Goal: Task Accomplishment & Management: Manage account settings

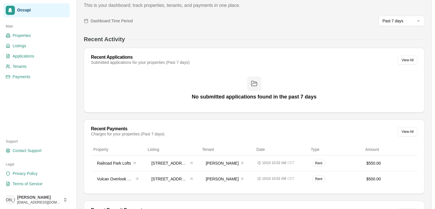
scroll to position [37, 0]
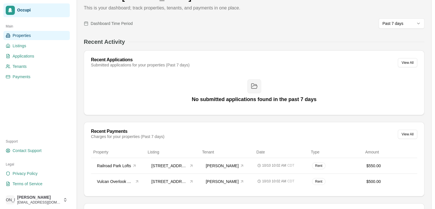
click at [27, 38] on link "Properties" at bounding box center [36, 35] width 66 height 9
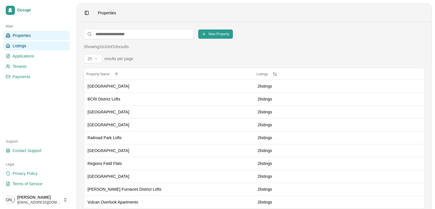
click at [27, 46] on link "Listings" at bounding box center [36, 45] width 66 height 9
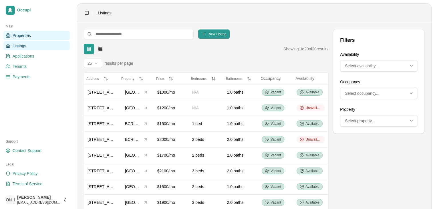
click at [26, 36] on span "Properties" at bounding box center [22, 36] width 18 height 6
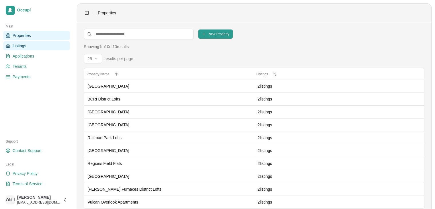
click at [27, 45] on link "Listings" at bounding box center [36, 45] width 66 height 9
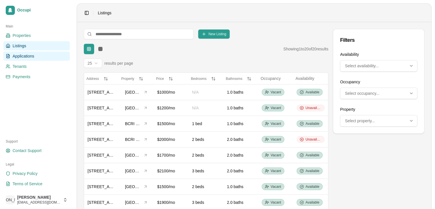
click at [27, 52] on link "Applications" at bounding box center [36, 55] width 66 height 9
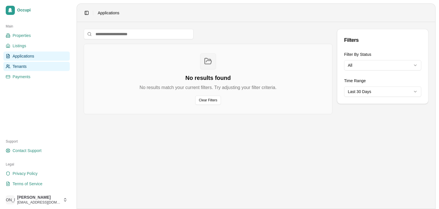
click at [27, 64] on link "Tenants" at bounding box center [36, 66] width 66 height 9
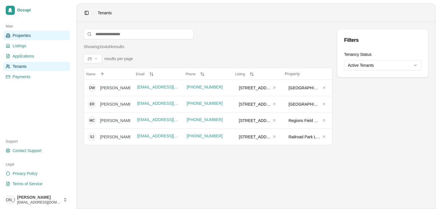
click at [26, 38] on span "Properties" at bounding box center [22, 36] width 18 height 6
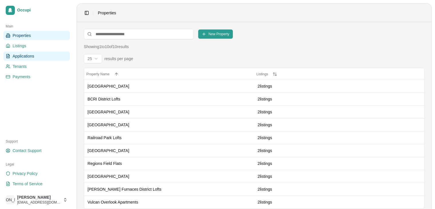
click at [28, 53] on span "Applications" at bounding box center [24, 56] width 22 height 6
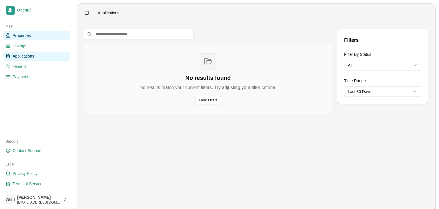
click at [24, 36] on span "Properties" at bounding box center [22, 36] width 18 height 6
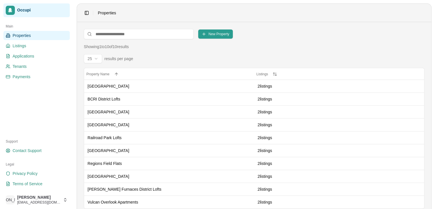
click at [26, 12] on span "Occupi" at bounding box center [42, 10] width 50 height 5
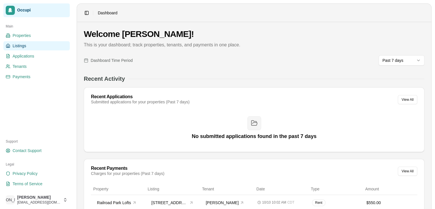
click at [24, 42] on link "Listings" at bounding box center [36, 45] width 66 height 9
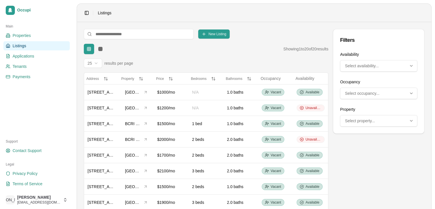
click at [21, 40] on ul "Properties Listings Applications Tenants Payments" at bounding box center [36, 56] width 66 height 50
click at [23, 37] on span "Properties" at bounding box center [22, 36] width 18 height 6
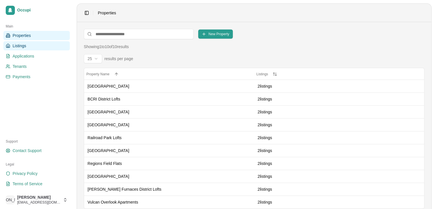
click at [24, 47] on span "Listings" at bounding box center [19, 46] width 13 height 6
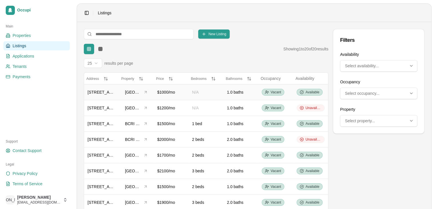
click at [109, 93] on span "1700 1st Ave S, Unit 203" at bounding box center [107, 92] width 39 height 5
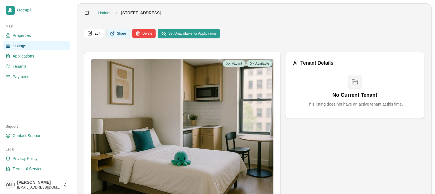
click at [122, 33] on button "Share" at bounding box center [117, 33] width 23 height 9
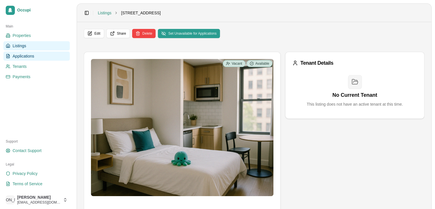
click at [51, 54] on link "Applications" at bounding box center [36, 55] width 66 height 9
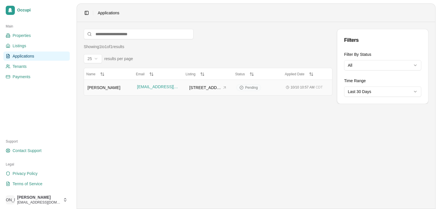
click at [112, 89] on span "Sarah Johnson" at bounding box center [104, 87] width 33 height 5
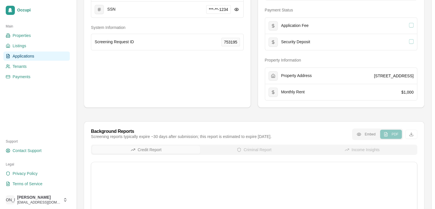
scroll to position [114, 0]
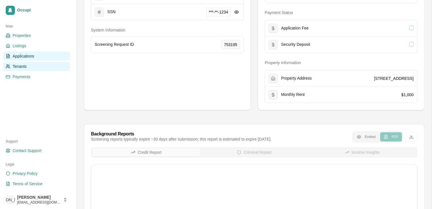
click at [22, 65] on span "Tenants" at bounding box center [20, 67] width 14 height 6
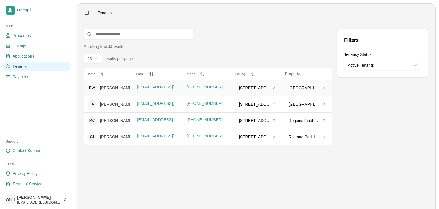
click at [112, 88] on div "David Williams" at bounding box center [133, 88] width 67 height 6
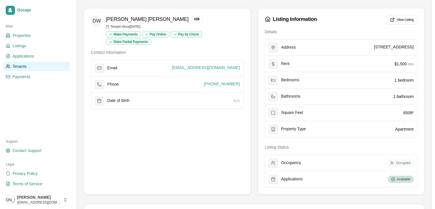
scroll to position [55, 0]
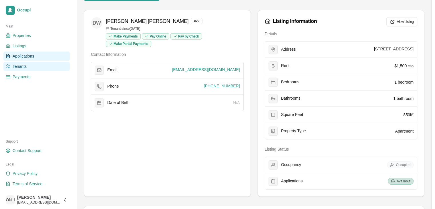
click at [32, 53] on span "Applications" at bounding box center [24, 56] width 22 height 6
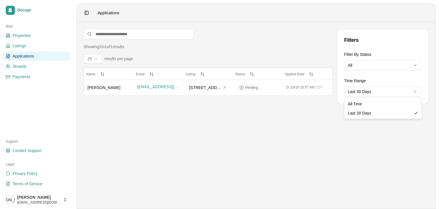
click at [364, 95] on body "Occupi Main Properties Listings Applications Tenants Payments Support Contact S…" at bounding box center [219, 104] width 439 height 209
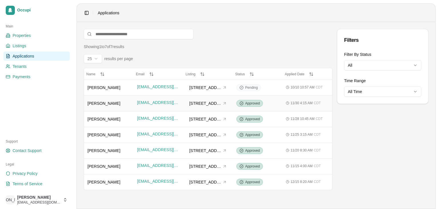
click at [107, 103] on span "David Williams" at bounding box center [104, 103] width 33 height 5
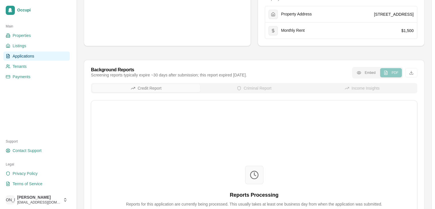
scroll to position [180, 0]
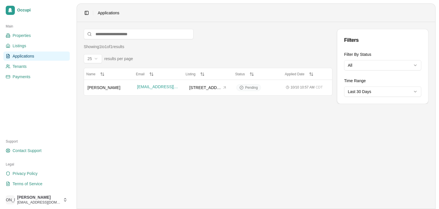
click at [368, 94] on html "Occupi Main Properties Listings Applications Tenants Payments Support Contact S…" at bounding box center [219, 104] width 439 height 209
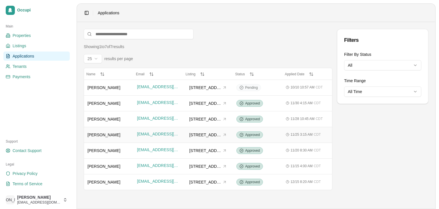
click at [100, 130] on td "Emily Rodriguez" at bounding box center [109, 135] width 50 height 16
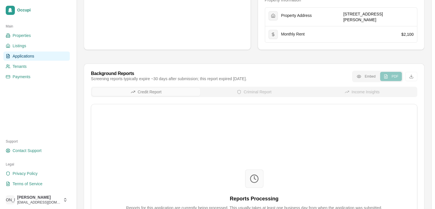
scroll to position [204, 0]
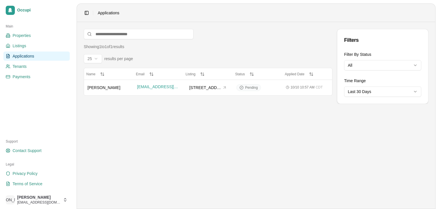
click at [32, 55] on span "Applications" at bounding box center [24, 56] width 22 height 6
click at [122, 87] on div "Sarah Johnson" at bounding box center [109, 88] width 43 height 6
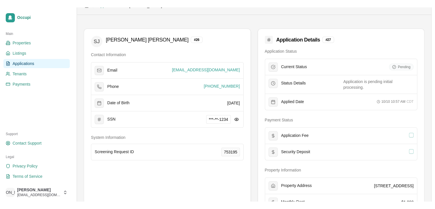
scroll to position [16, 0]
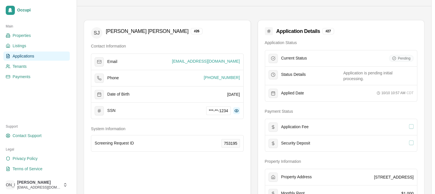
click at [237, 112] on button at bounding box center [236, 110] width 7 height 7
drag, startPoint x: 228, startPoint y: 111, endPoint x: 205, endPoint y: 110, distance: 23.2
click at [205, 110] on span "678-90-1234" at bounding box center [217, 110] width 28 height 9
copy span "678-90-1234"
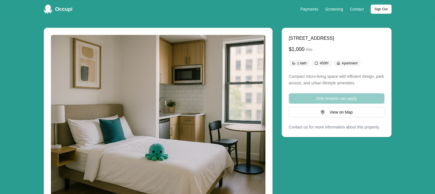
click at [217, 21] on main "1700 1st Ave S, Unit 203, Birmingham, AL, 35233 $1,000 / mo 1 bath 450 ft² Apar…" at bounding box center [217, 195] width 435 height 352
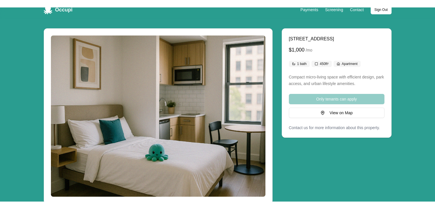
scroll to position [5, 0]
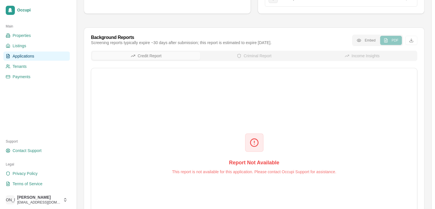
scroll to position [221, 0]
drag, startPoint x: 158, startPoint y: 57, endPoint x: 184, endPoint y: 57, distance: 26.3
click at [158, 57] on div "Credit Report Criminal Report Income Insights" at bounding box center [254, 55] width 326 height 10
click at [258, 57] on div "Credit Report Criminal Report Income Insights" at bounding box center [254, 55] width 326 height 10
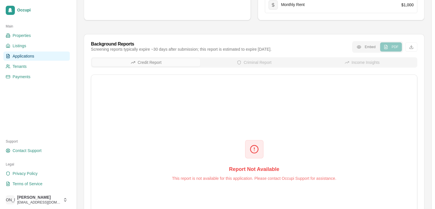
scroll to position [216, 0]
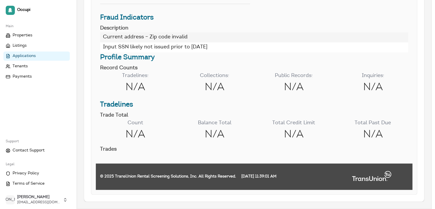
scroll to position [193, 0]
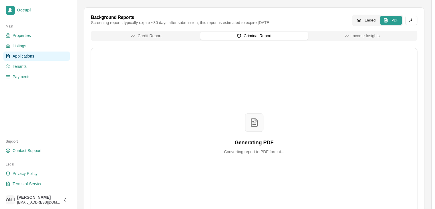
scroll to position [239, 0]
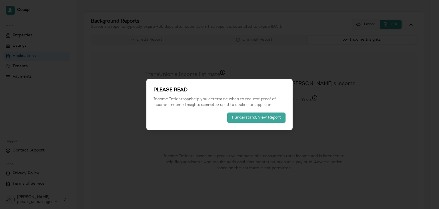
click at [264, 118] on button "I understand, View Report" at bounding box center [256, 117] width 58 height 10
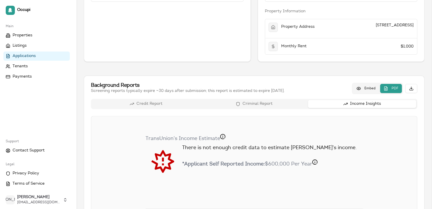
scroll to position [181, 0]
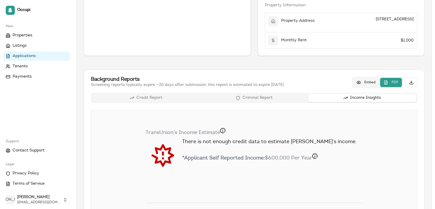
click at [275, 103] on div "Credit Report Criminal Report Income Insights V1 TransUnion's Income Estimate B…" at bounding box center [254, 211] width 326 height 236
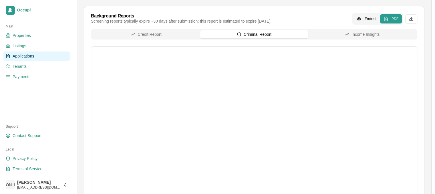
scroll to position [258, 0]
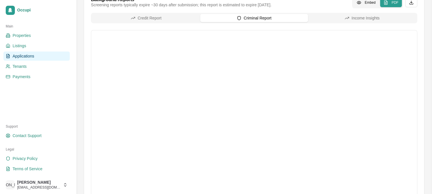
click at [366, 17] on button "Income Insights" at bounding box center [362, 18] width 108 height 8
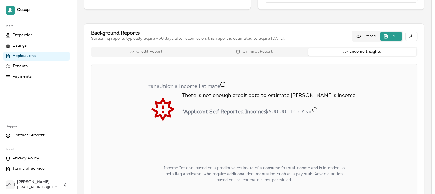
scroll to position [216, 0]
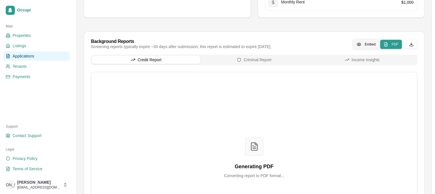
click at [182, 67] on div "Credit Report Criminal Report Income Insights Generating PDF Converting report …" at bounding box center [254, 149] width 326 height 189
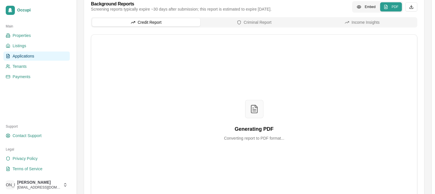
scroll to position [254, 0]
click at [265, 26] on button "Criminal Report" at bounding box center [254, 22] width 108 height 8
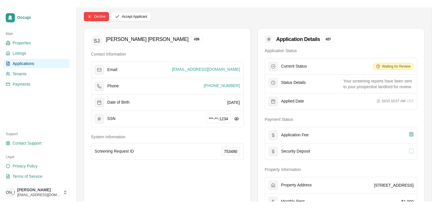
scroll to position [0, 0]
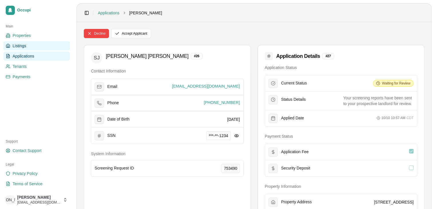
click at [36, 42] on link "Listings" at bounding box center [36, 45] width 66 height 9
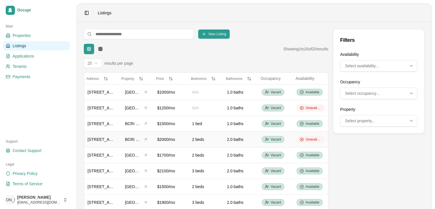
click at [98, 137] on span "520 16th St N, Unit 201" at bounding box center [107, 139] width 39 height 5
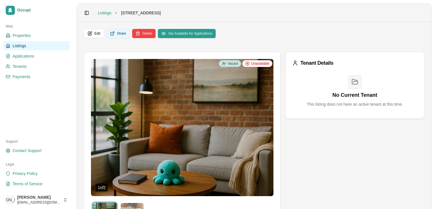
click at [121, 35] on button "Share" at bounding box center [117, 33] width 23 height 9
